Goal: Task Accomplishment & Management: Complete application form

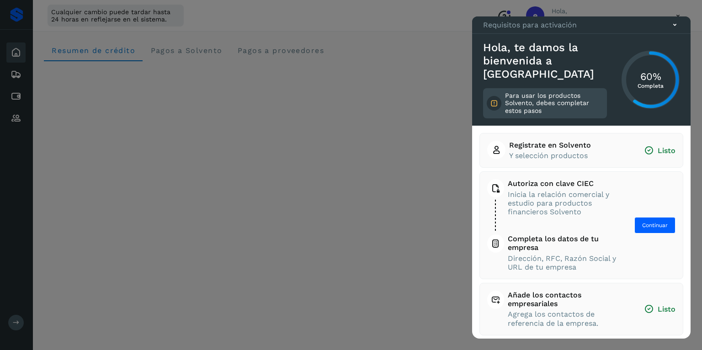
scroll to position [59, 0]
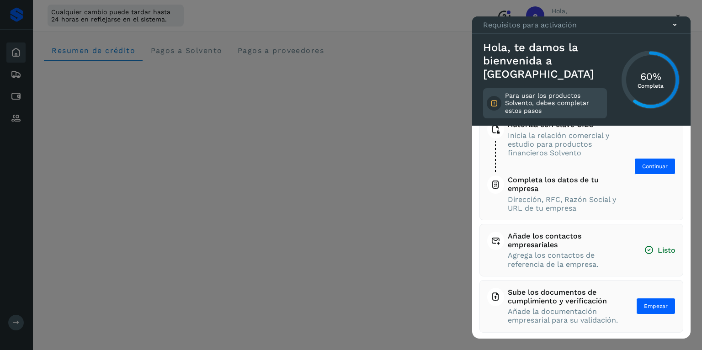
click at [677, 30] on icon at bounding box center [675, 25] width 10 height 10
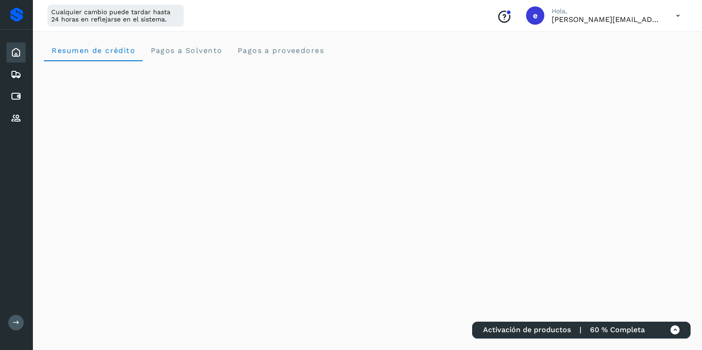
click at [674, 15] on icon at bounding box center [678, 15] width 19 height 19
click at [641, 55] on div "Cerrar sesión" at bounding box center [632, 58] width 109 height 17
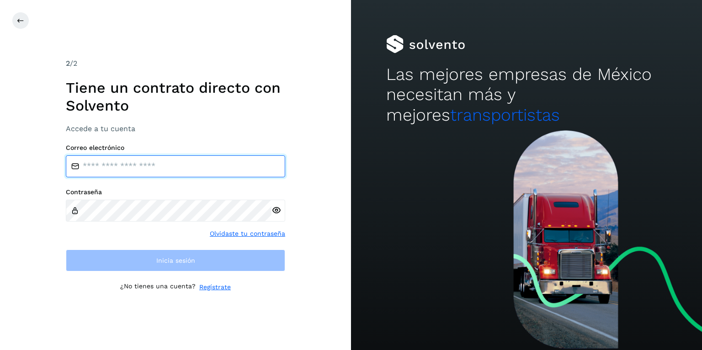
click at [150, 170] on input "email" at bounding box center [175, 166] width 219 height 22
type input "**********"
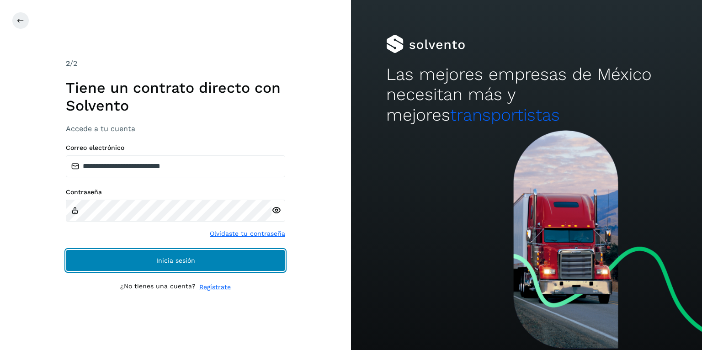
click at [238, 256] on button "Inicia sesión" at bounding box center [175, 261] width 219 height 22
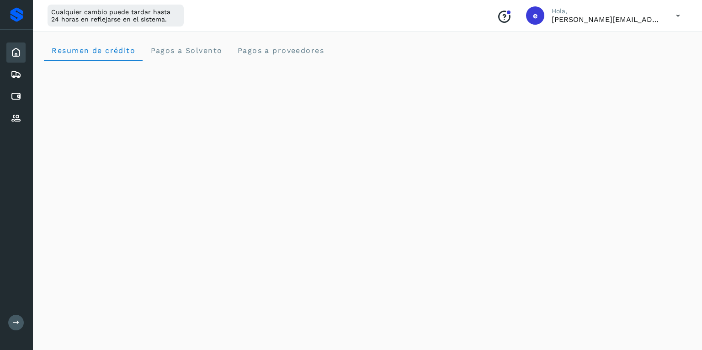
click at [671, 14] on icon at bounding box center [678, 15] width 19 height 19
click at [23, 87] on div "Cuentas por pagar" at bounding box center [15, 96] width 19 height 20
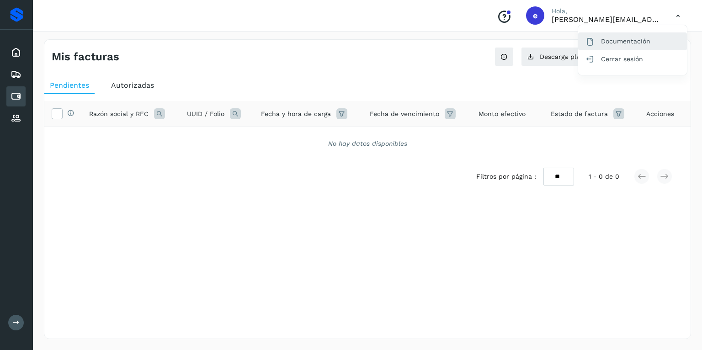
click at [647, 37] on div "Documentación" at bounding box center [632, 40] width 109 height 17
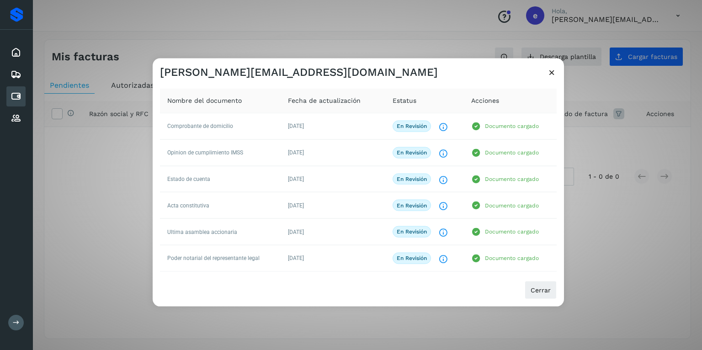
drag, startPoint x: 552, startPoint y: 70, endPoint x: 542, endPoint y: 71, distance: 10.1
click at [552, 70] on icon at bounding box center [552, 73] width 10 height 10
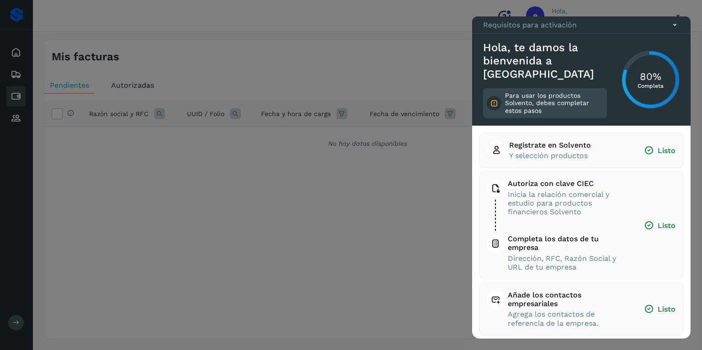
scroll to position [59, 0]
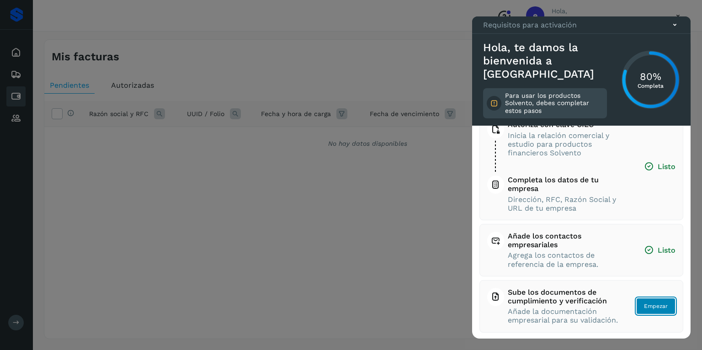
click at [645, 302] on span "Empezar" at bounding box center [656, 306] width 24 height 8
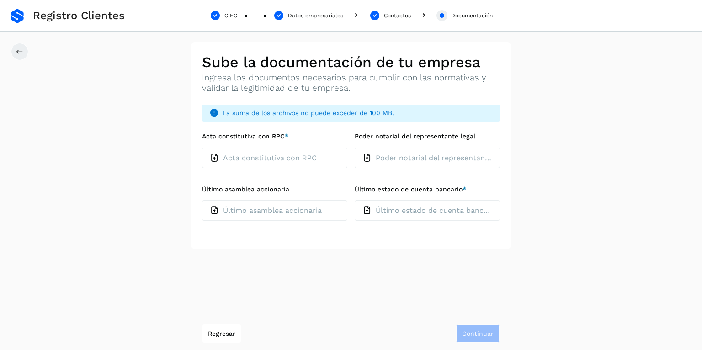
drag, startPoint x: 78, startPoint y: 16, endPoint x: 42, endPoint y: 38, distance: 41.5
click at [76, 16] on span "Registro Clientes" at bounding box center [79, 15] width 92 height 13
click at [228, 332] on span "Regresar" at bounding box center [221, 333] width 27 height 6
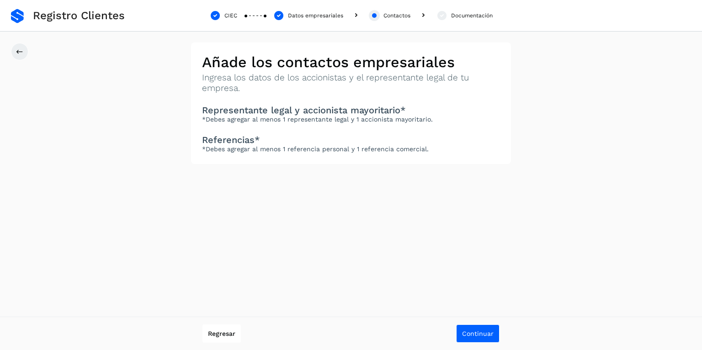
click at [89, 15] on span "Registro Clientes" at bounding box center [79, 15] width 92 height 13
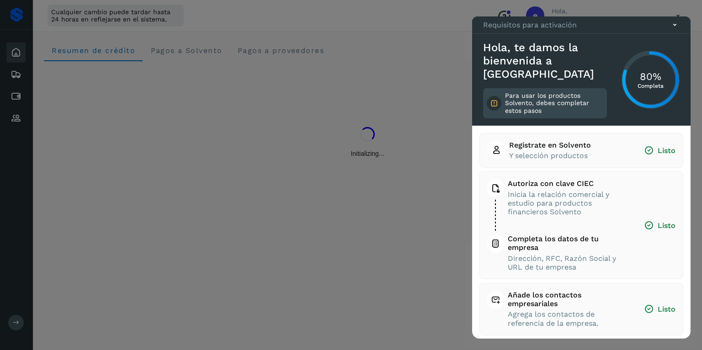
scroll to position [59, 0]
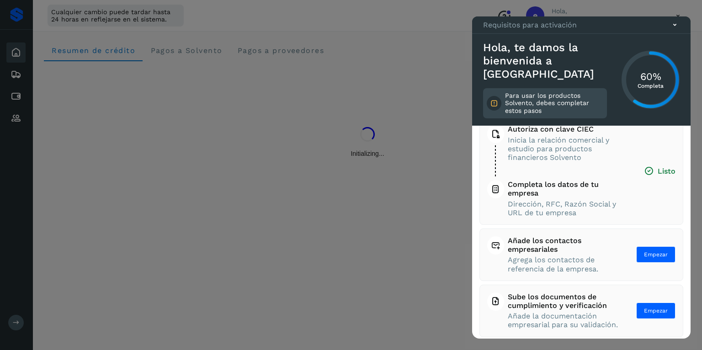
scroll to position [59, 0]
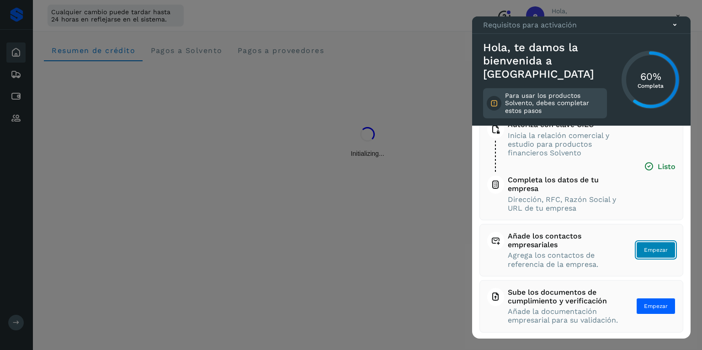
click at [652, 247] on span "Empezar" at bounding box center [656, 250] width 24 height 8
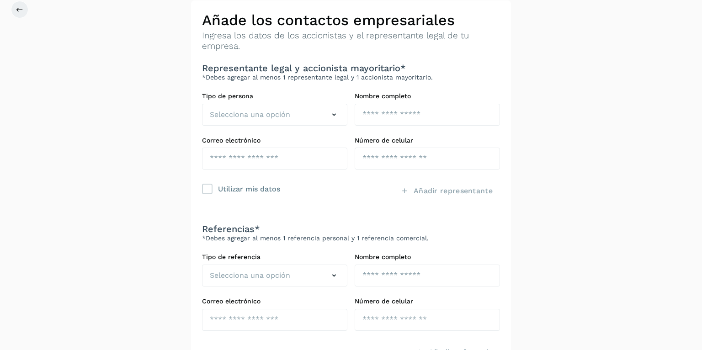
scroll to position [56, 0]
